Goal: Task Accomplishment & Management: Manage account settings

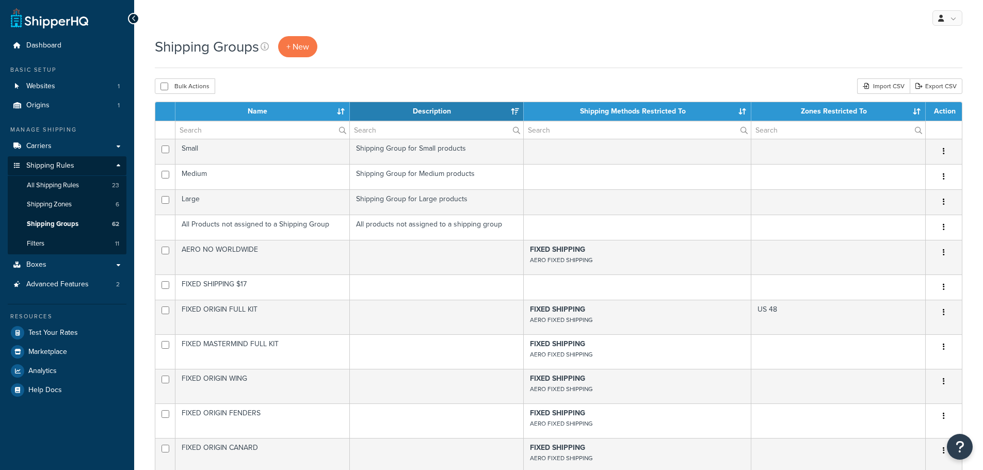
select select "15"
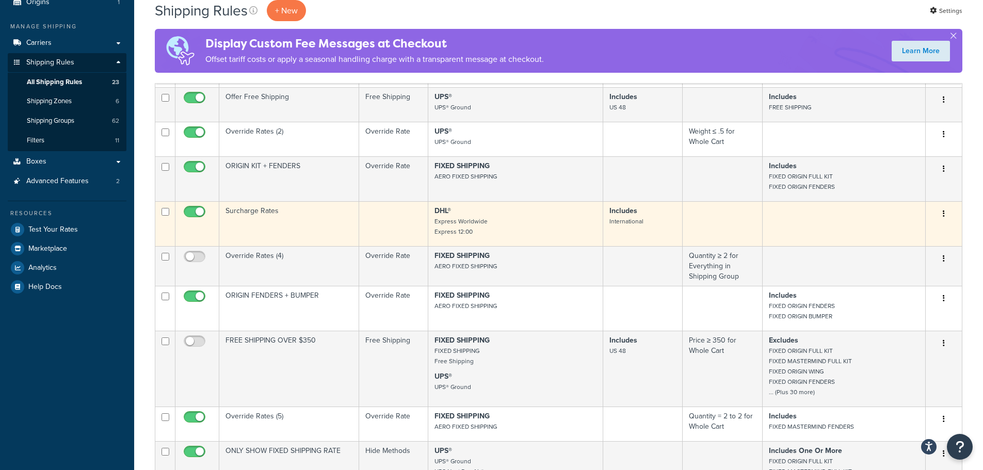
scroll to position [52, 0]
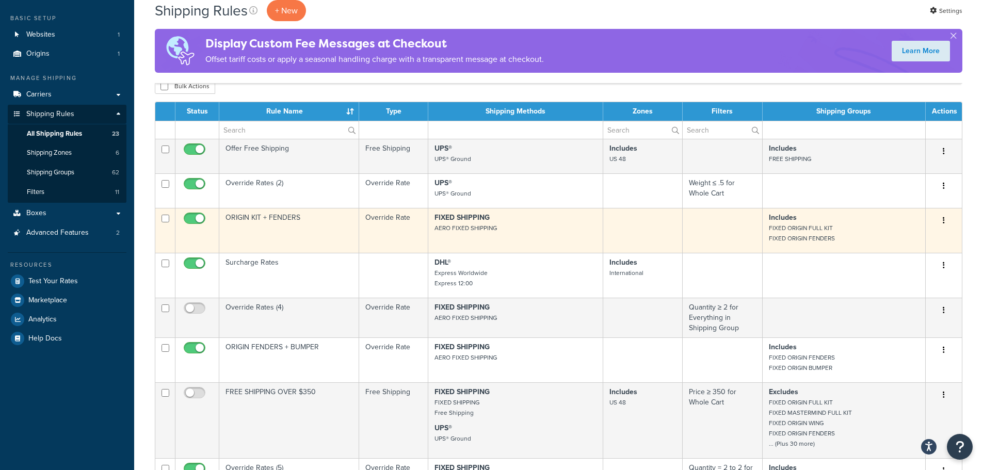
click at [281, 228] on td "ORIGIN KIT + FENDERS" at bounding box center [289, 230] width 140 height 45
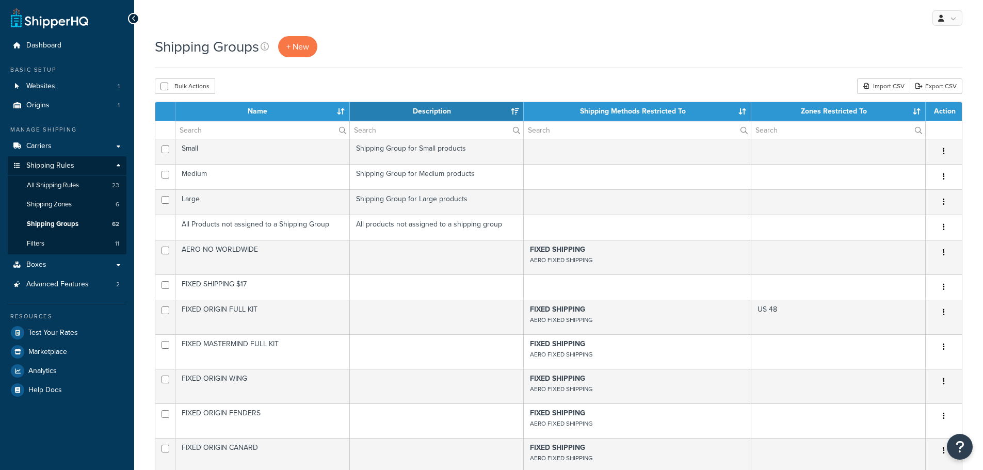
select select "15"
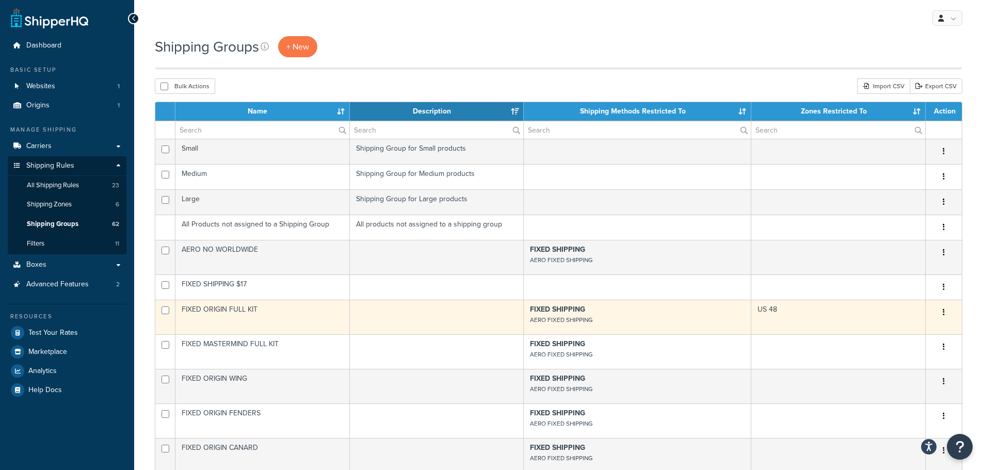
scroll to position [52, 0]
